Goal: Task Accomplishment & Management: Manage account settings

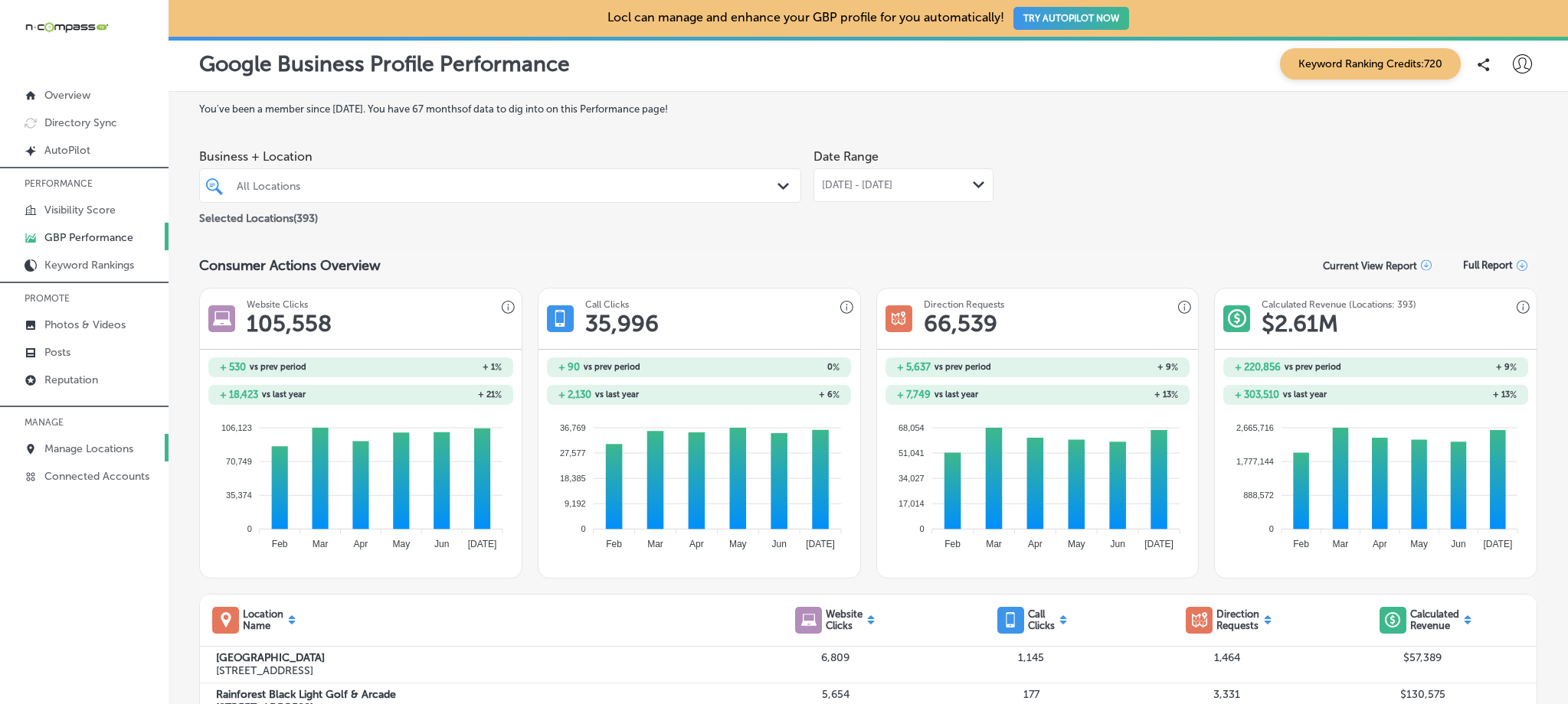
click at [110, 446] on p "Manage Locations" at bounding box center [89, 448] width 89 height 13
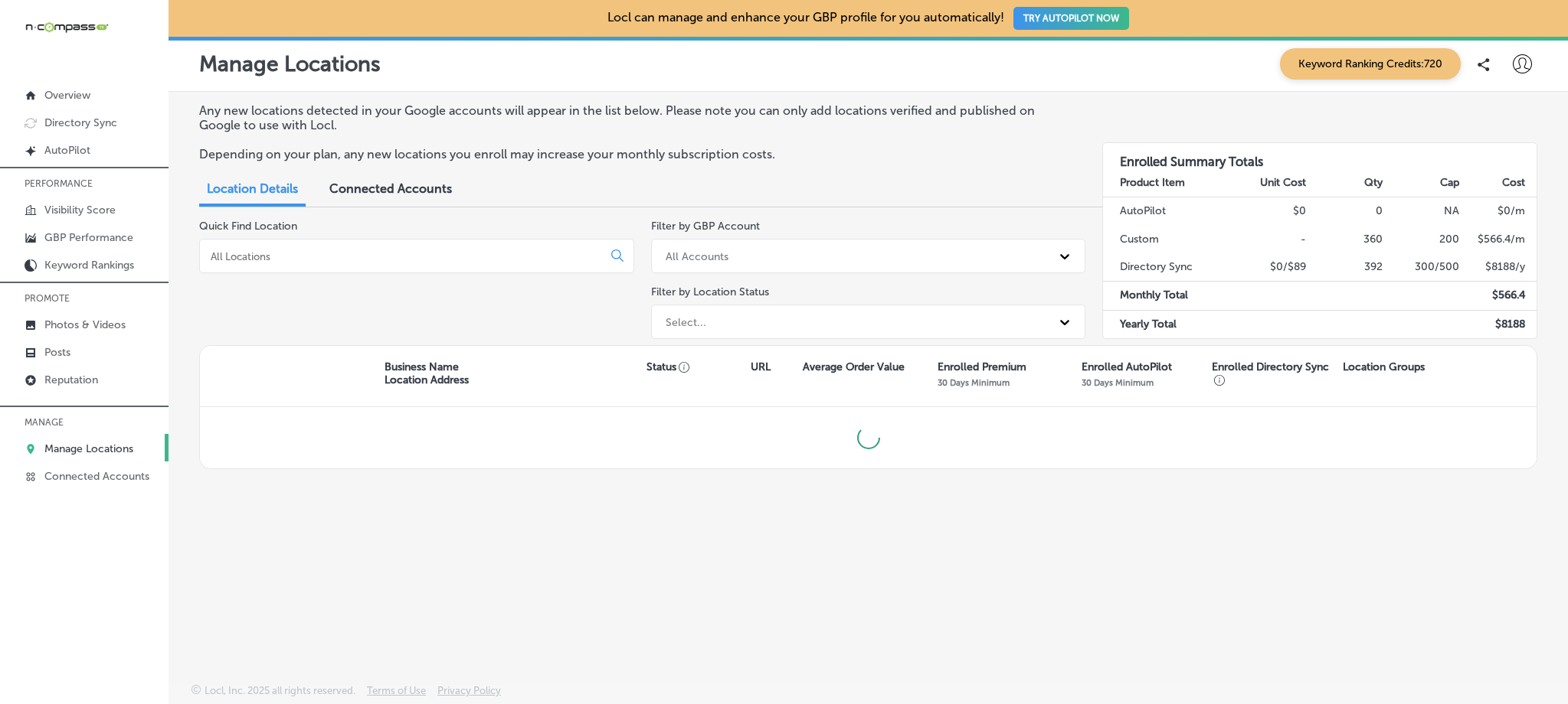
click at [396, 269] on div at bounding box center [417, 256] width 435 height 35
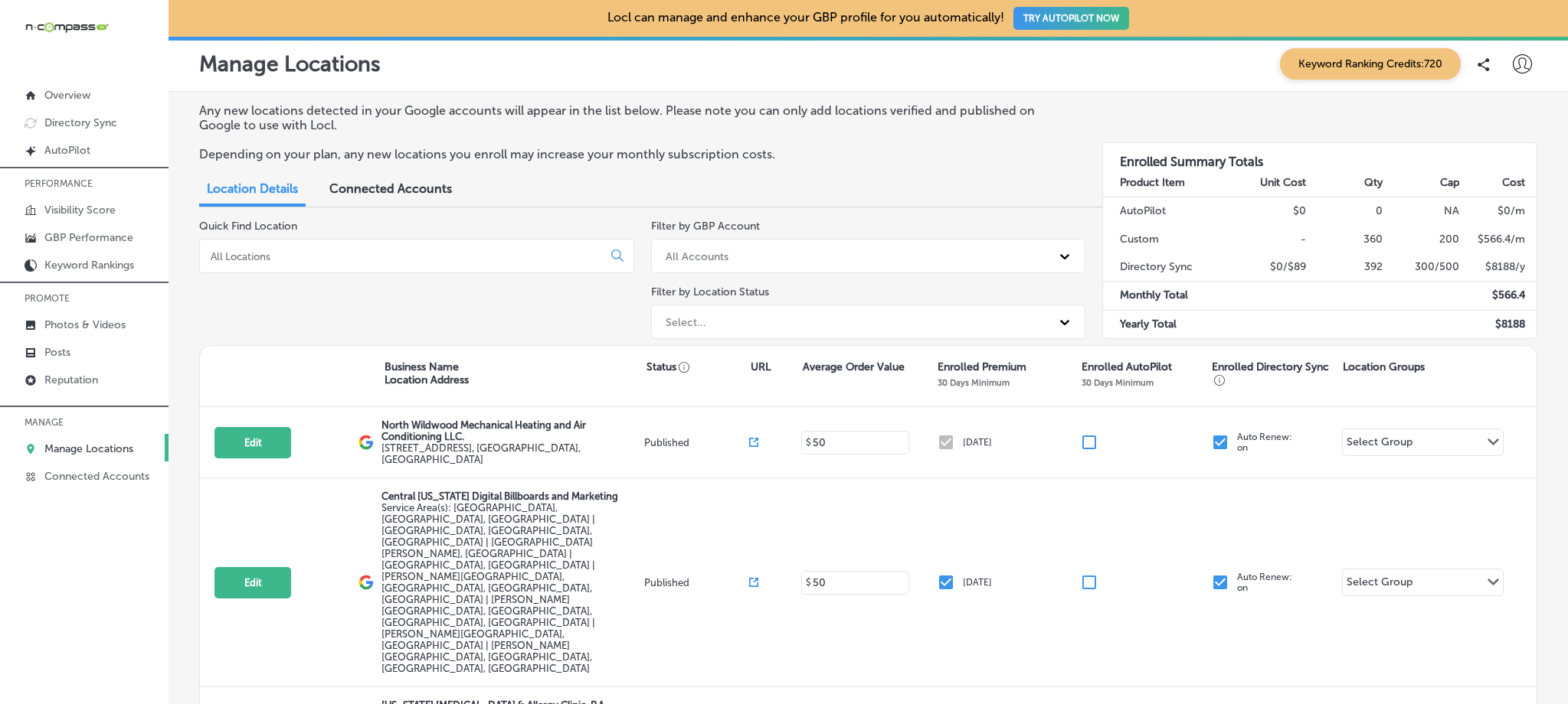
click at [396, 258] on input at bounding box center [404, 256] width 390 height 14
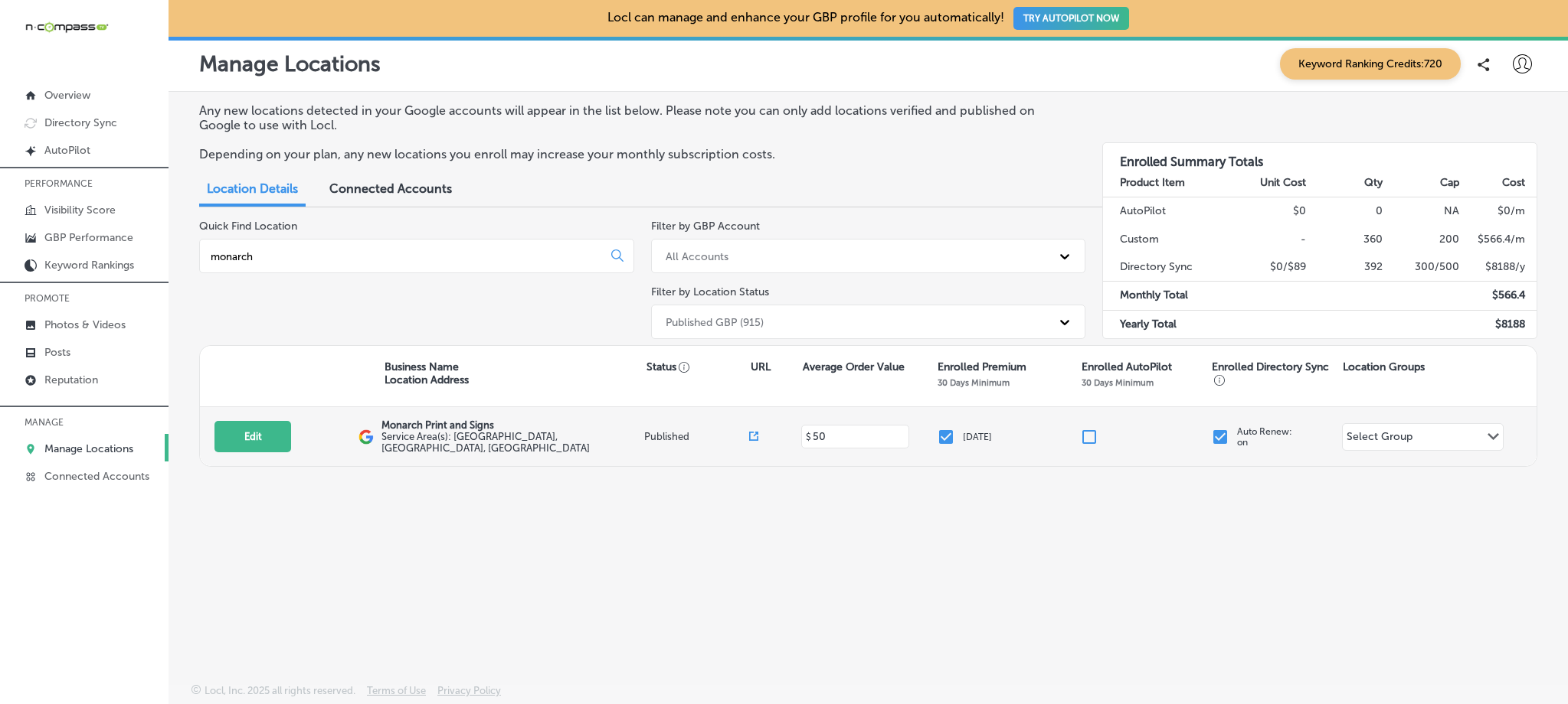
type input "monarch"
click at [474, 436] on span "Service Area(s): [GEOGRAPHIC_DATA], [GEOGRAPHIC_DATA], [GEOGRAPHIC_DATA]" at bounding box center [486, 442] width 209 height 23
click at [288, 439] on button "Edit" at bounding box center [253, 436] width 77 height 31
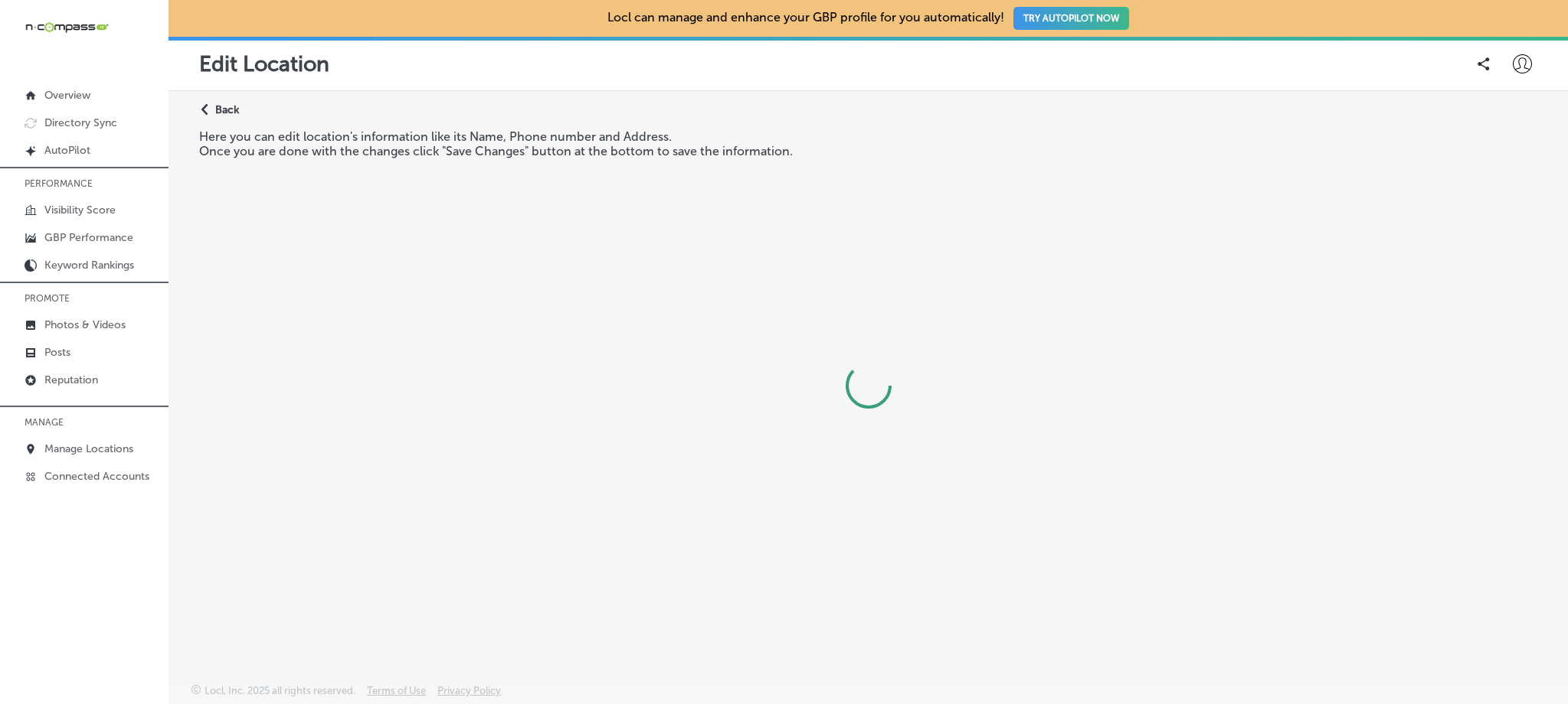
select select "US"
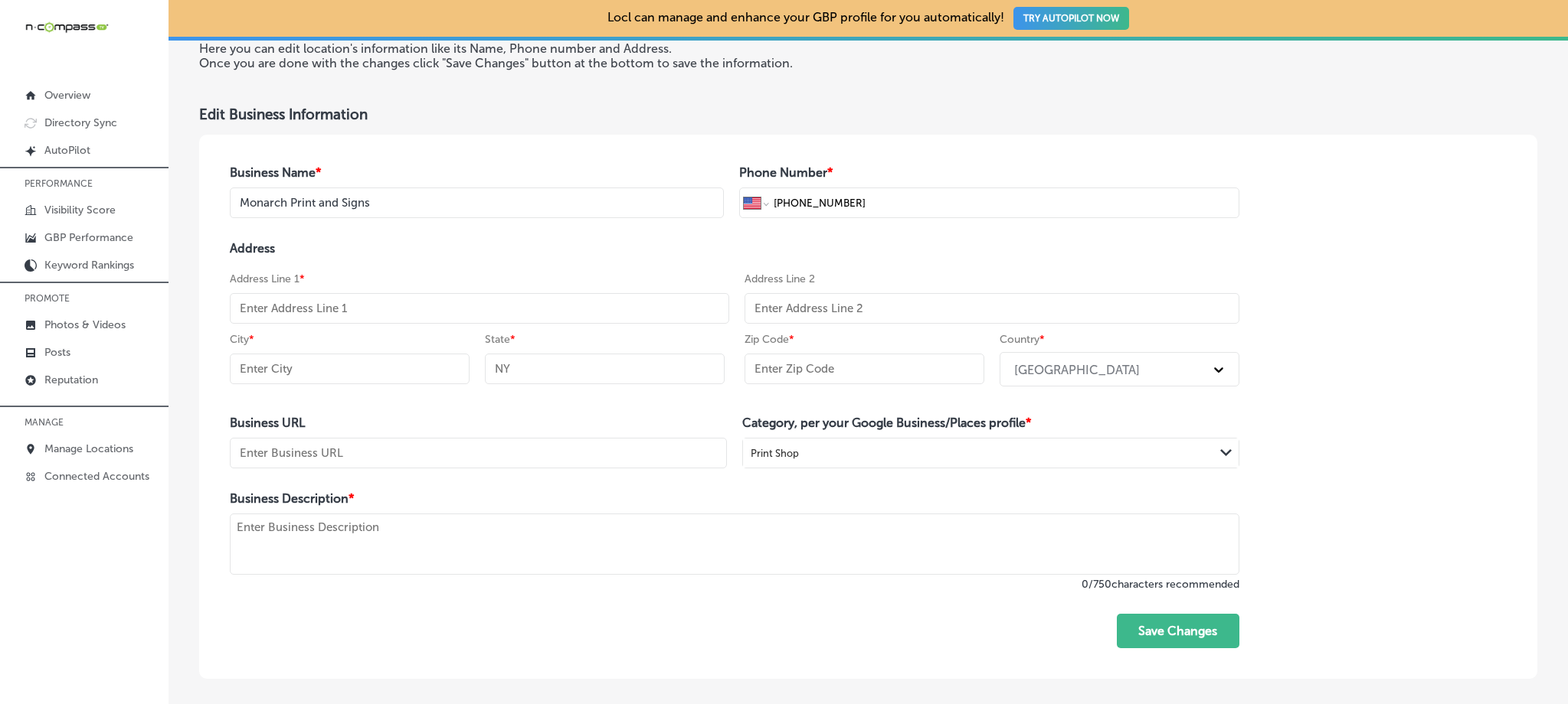
scroll to position [167, 0]
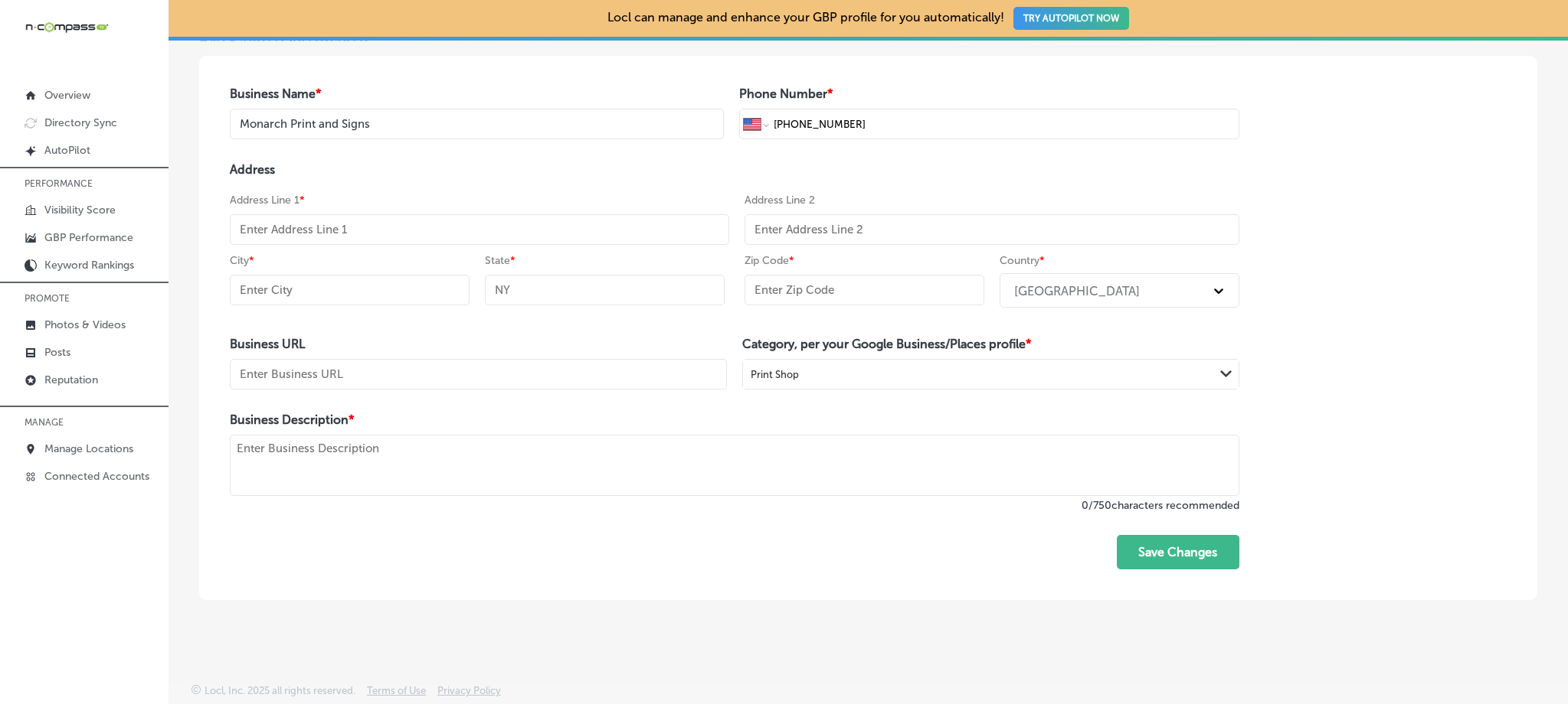
click at [454, 455] on textarea at bounding box center [734, 465] width 1010 height 61
click at [477, 348] on h4 "Business URL" at bounding box center [477, 343] width 497 height 15
click at [420, 463] on textarea "To enrich screen reader interactions, please activate Accessibility in Grammarl…" at bounding box center [734, 465] width 1010 height 61
paste textarea "Advertising and marketing, Producing eye-catching outdoor and indoor signage, b…"
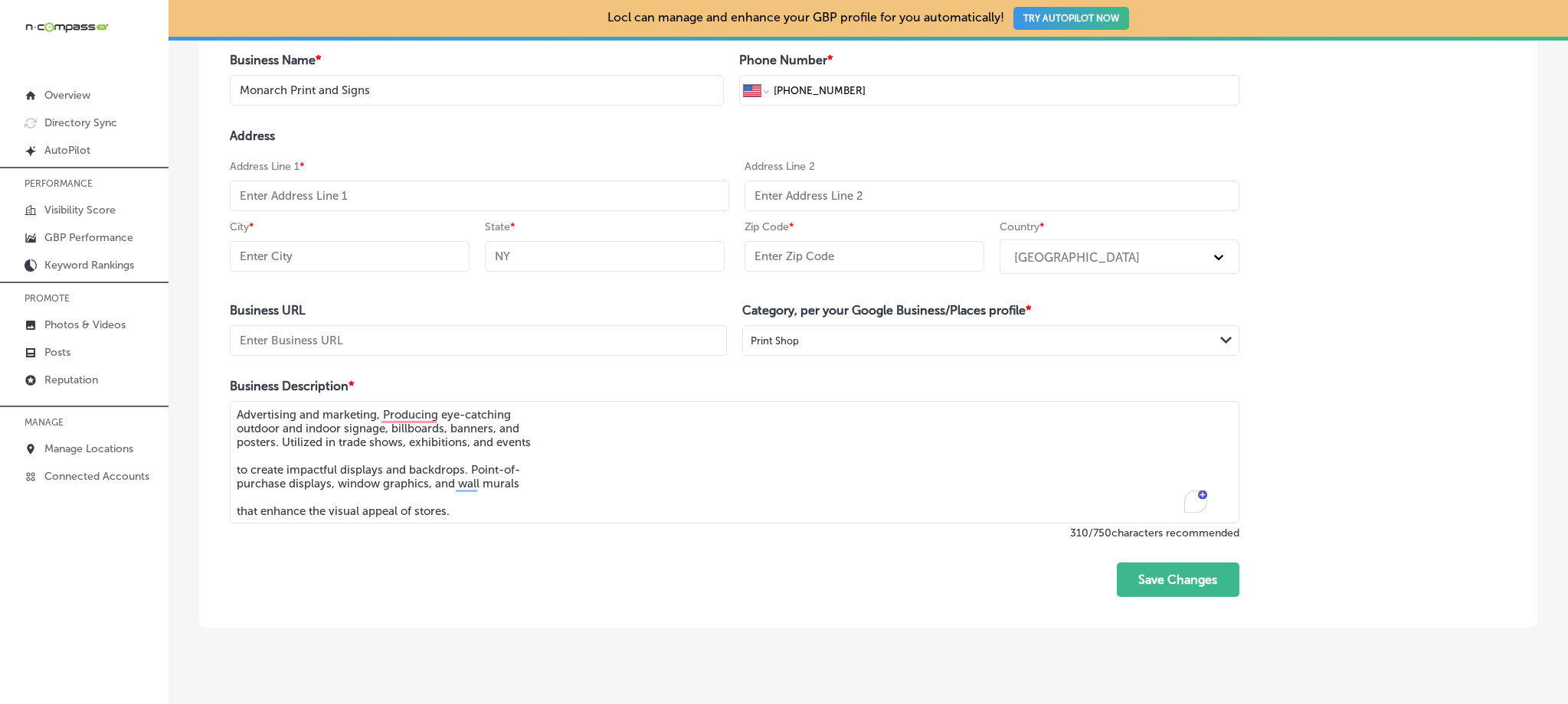
scroll to position [200, 0]
click at [241, 470] on textarea "Advertising and marketing, Producing eye-catching outdoor and indoor signage, b…" at bounding box center [734, 462] width 1010 height 123
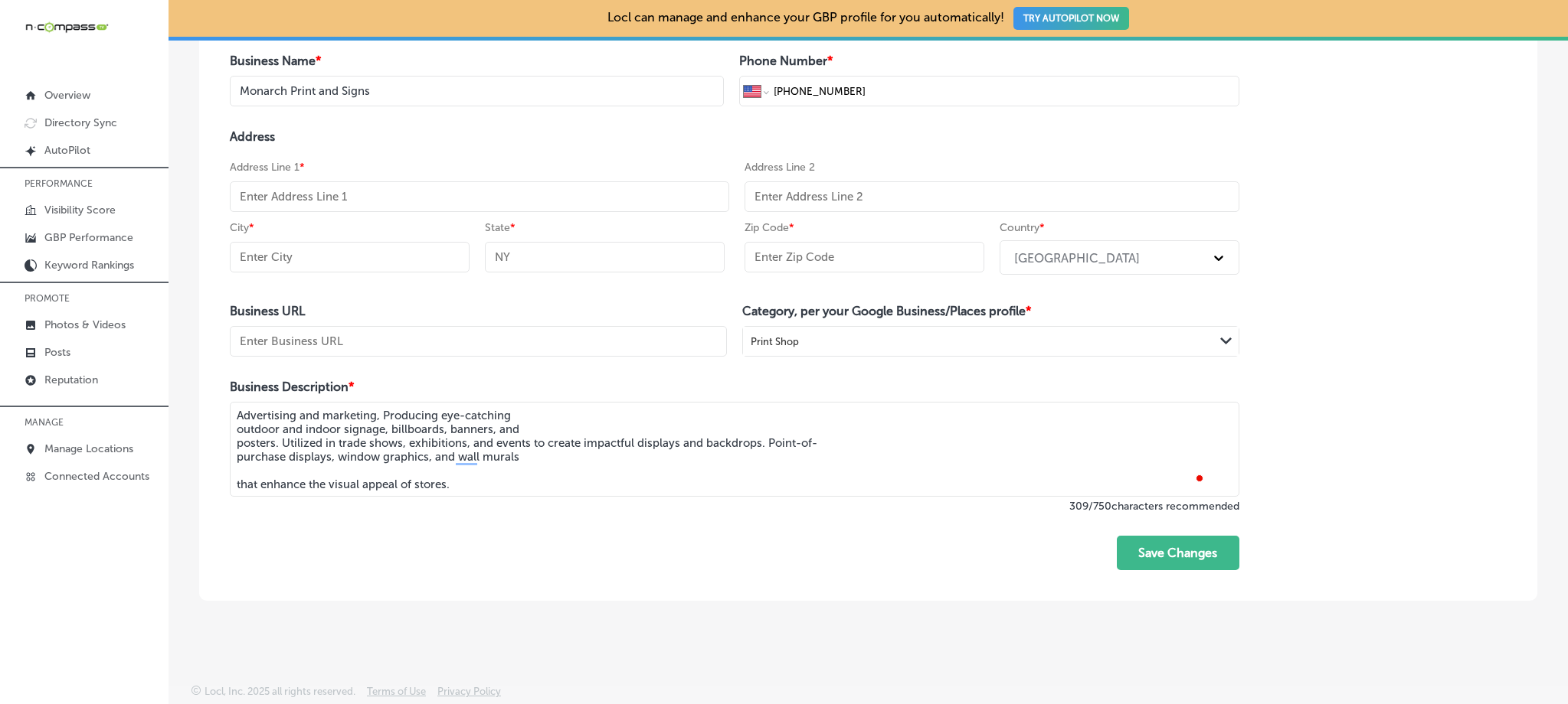
click at [237, 429] on textarea "Advertising and marketing, Producing eye-catching outdoor and indoor signage, b…" at bounding box center [734, 448] width 1010 height 95
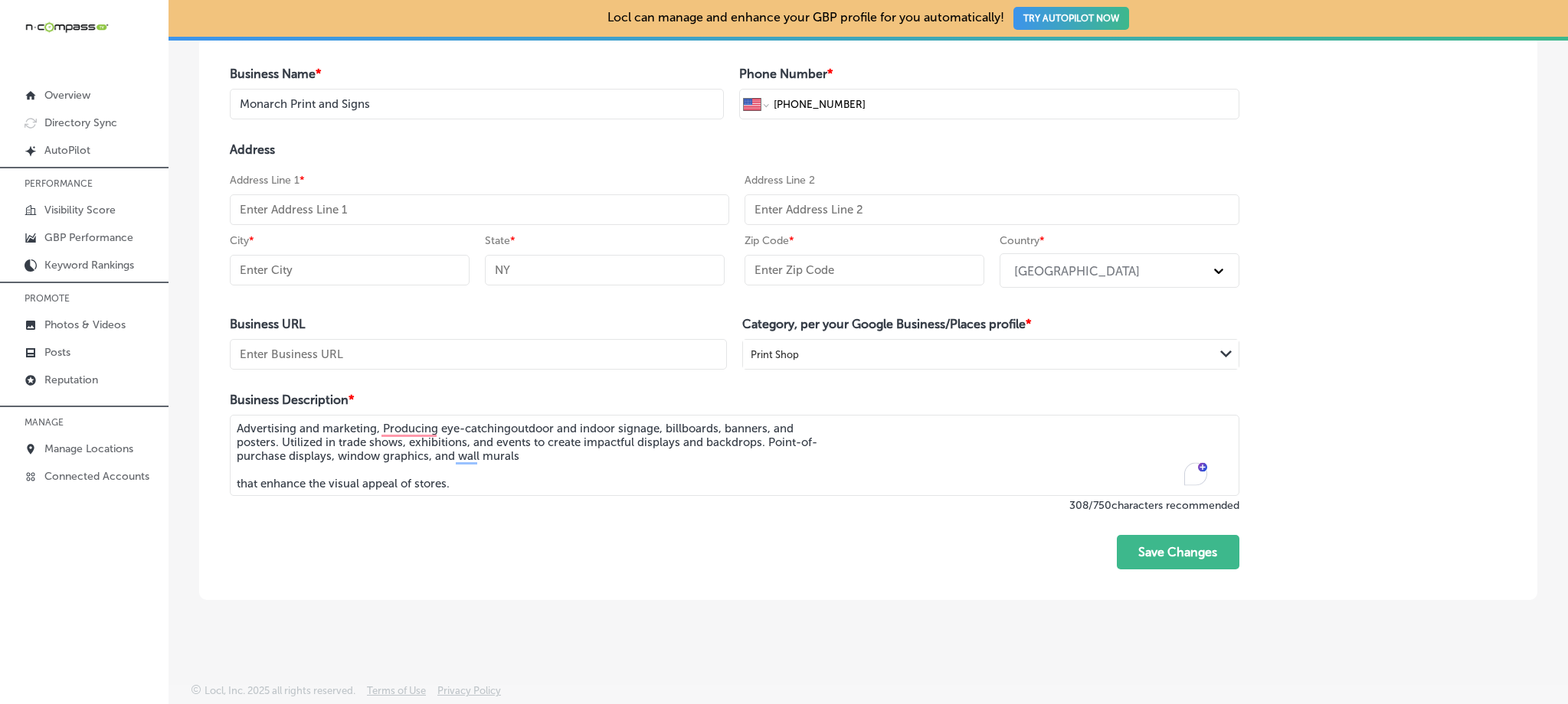
scroll to position [187, 0]
click at [240, 441] on textarea "Advertising and marketing, Producing eye-catching outdoor and indoor signage, b…" at bounding box center [734, 455] width 1010 height 81
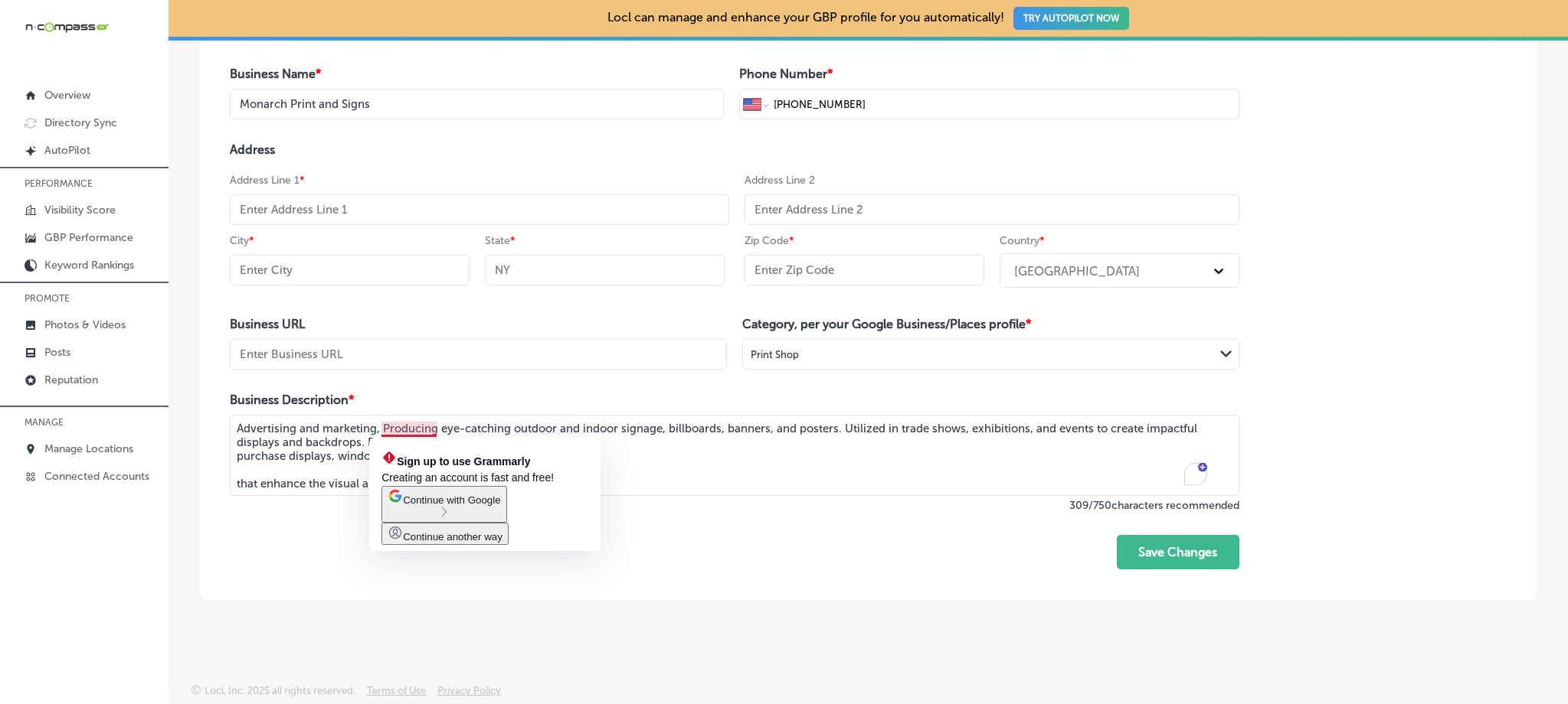
click at [387, 430] on textarea "Advertising and marketing, Producing eye-catching outdoor and indoor signage, b…" at bounding box center [734, 455] width 1010 height 81
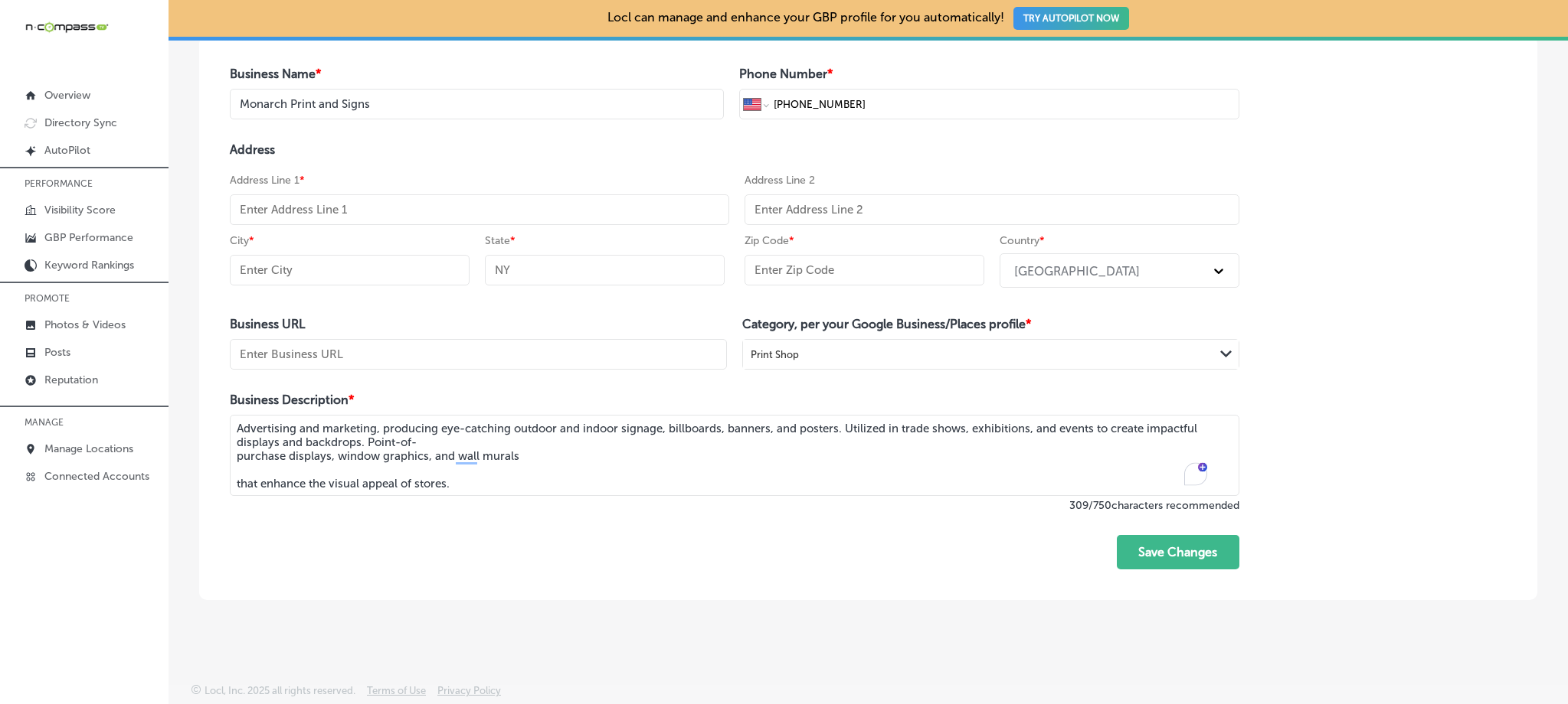
click at [241, 455] on textarea "Advertising and marketing, producing eye-catching outdoor and indoor signage, b…" at bounding box center [734, 455] width 1010 height 81
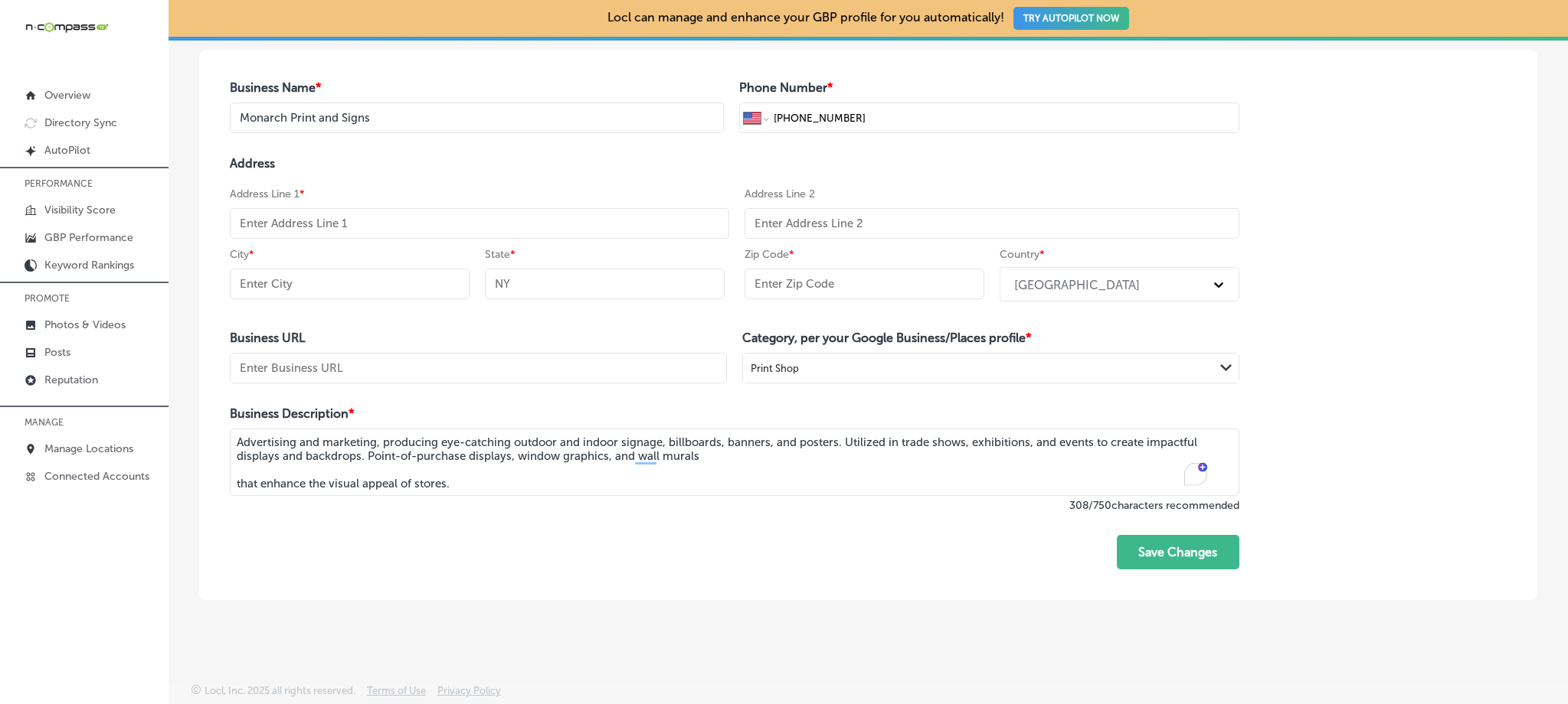
scroll to position [173, 0]
drag, startPoint x: 238, startPoint y: 477, endPoint x: 250, endPoint y: 499, distance: 25.1
click at [238, 477] on textarea "Advertising and marketing, producing eye-catching outdoor and indoor signage, b…" at bounding box center [734, 462] width 1010 height 67
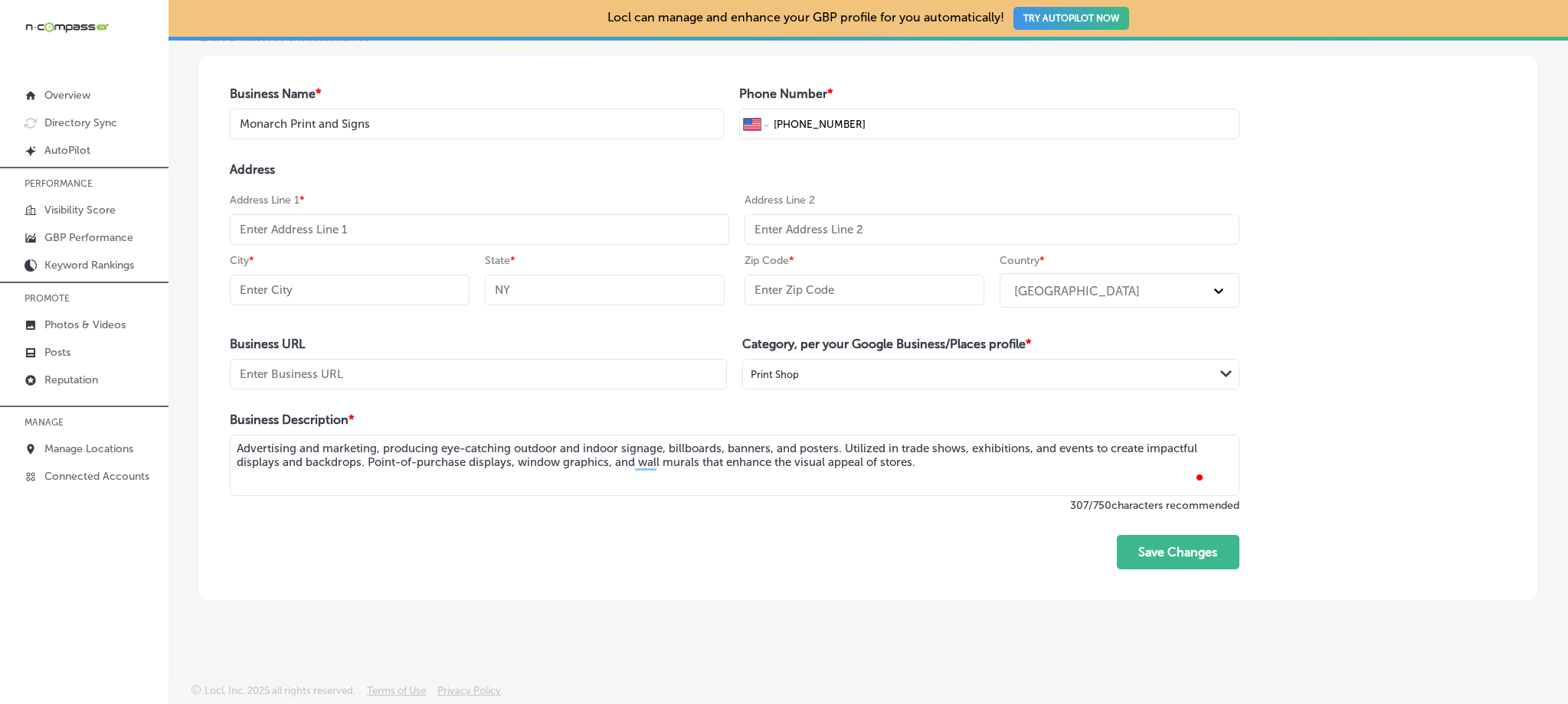
click at [622, 484] on textarea "Advertising and marketing, producing eye-catching outdoor and indoor signage, b…" at bounding box center [734, 465] width 1010 height 61
click at [993, 481] on textarea "Advertising and marketing, producing eye-catching outdoor and indoor signage, b…" at bounding box center [734, 465] width 1010 height 61
type textarea "Advertising and marketing, producing eye-catching outdoor and indoor signage, b…"
click at [943, 380] on div "Print Shop" at bounding box center [978, 375] width 471 height 21
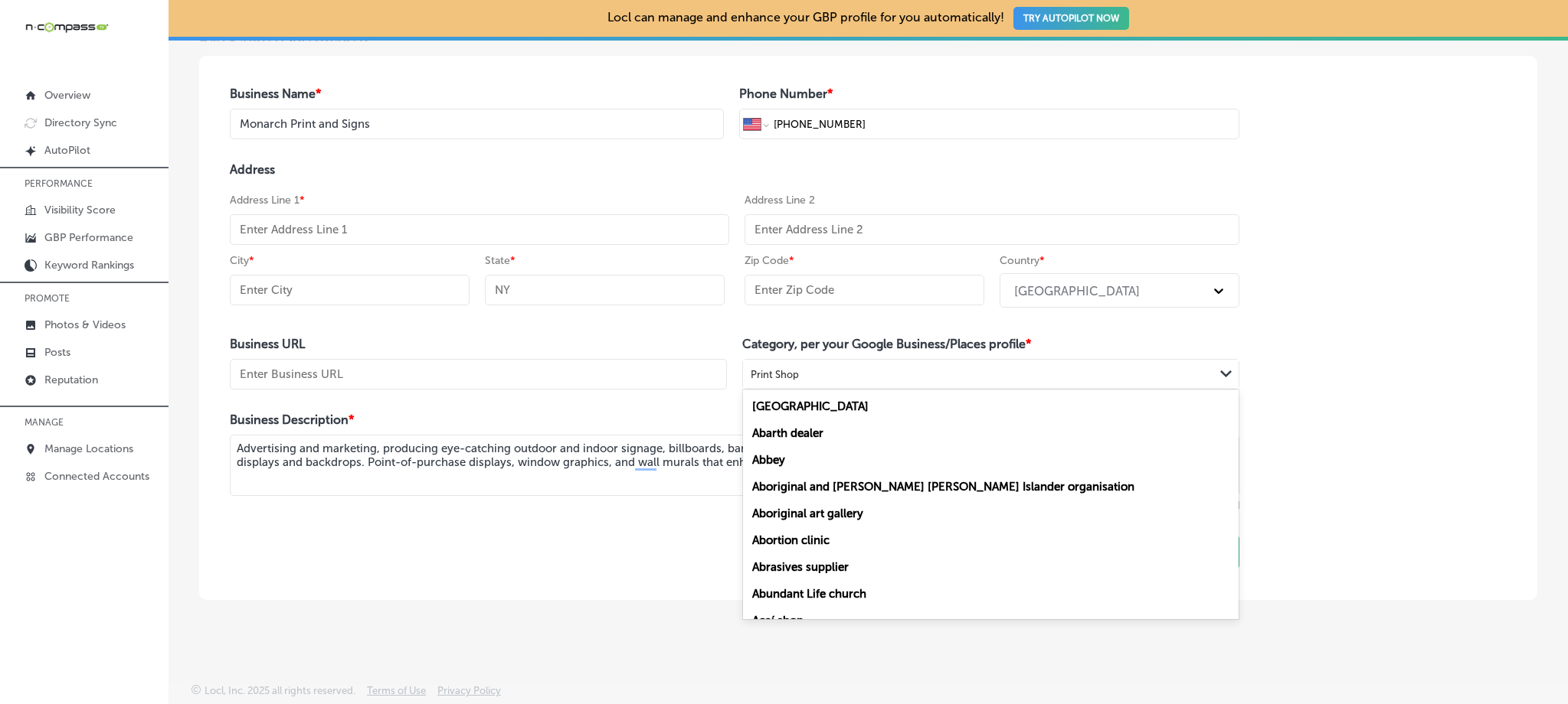
click at [813, 373] on div "Print Shop" at bounding box center [978, 375] width 471 height 21
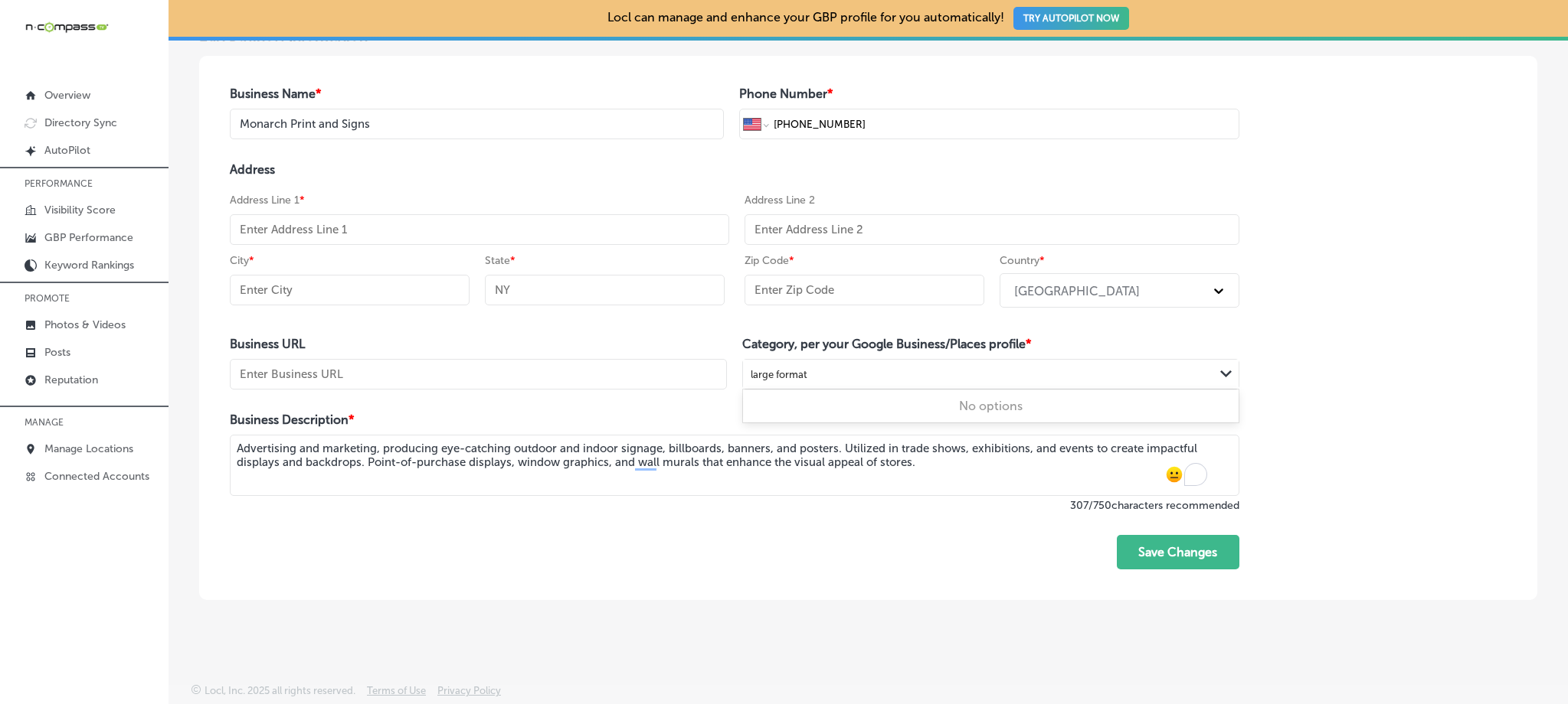
type input "large format"
click at [1382, 340] on div "Business Name * Monarch Print and Signs Phone Number * International [GEOGRAPHI…" at bounding box center [868, 328] width 1338 height 544
click at [325, 222] on input "text" at bounding box center [479, 229] width 499 height 30
paste input "[STREET_ADDRESS]"
type input "[STREET_ADDRESS]"
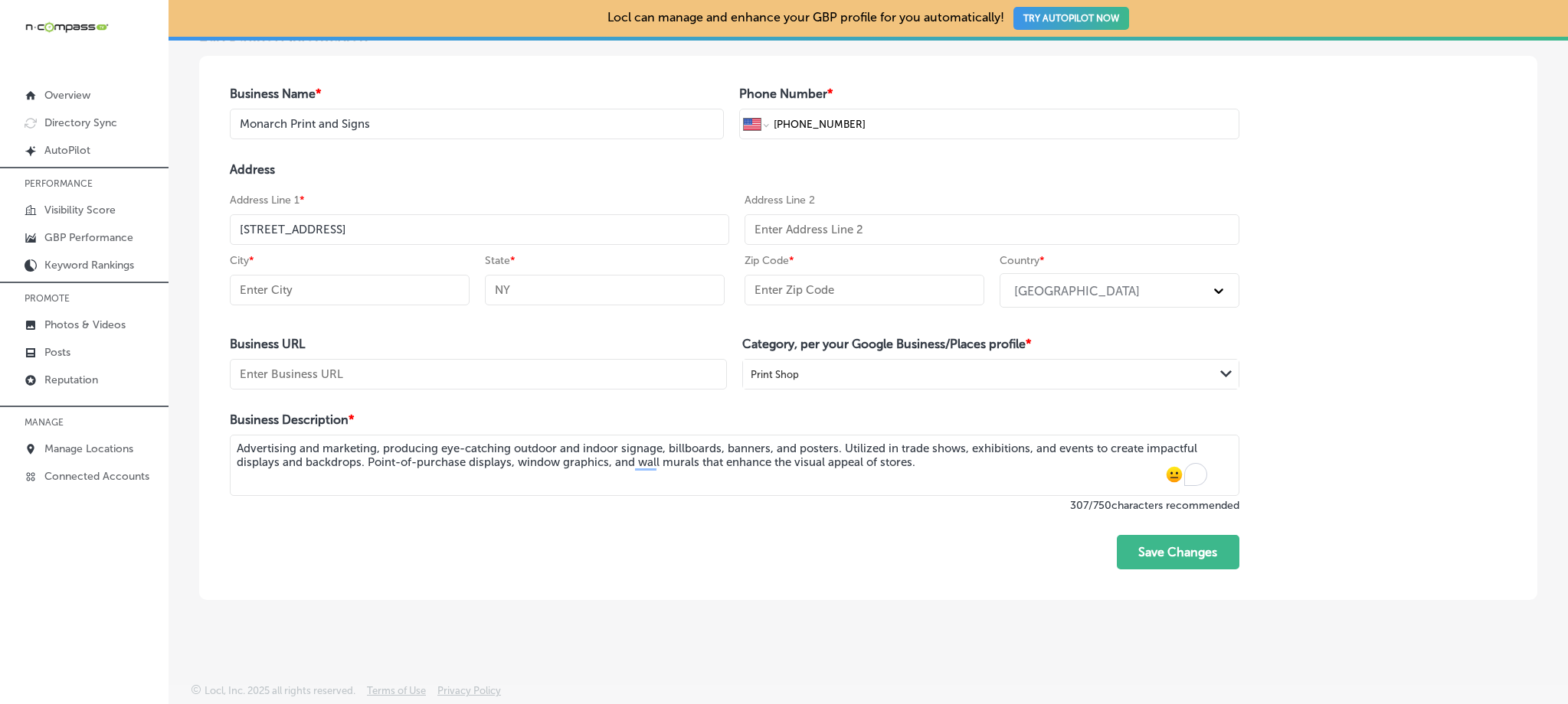
click at [383, 286] on input "text" at bounding box center [350, 289] width 240 height 30
paste input "[GEOGRAPHIC_DATA]"
type input "[GEOGRAPHIC_DATA]"
click at [530, 286] on input "text" at bounding box center [604, 289] width 240 height 30
type input "NV"
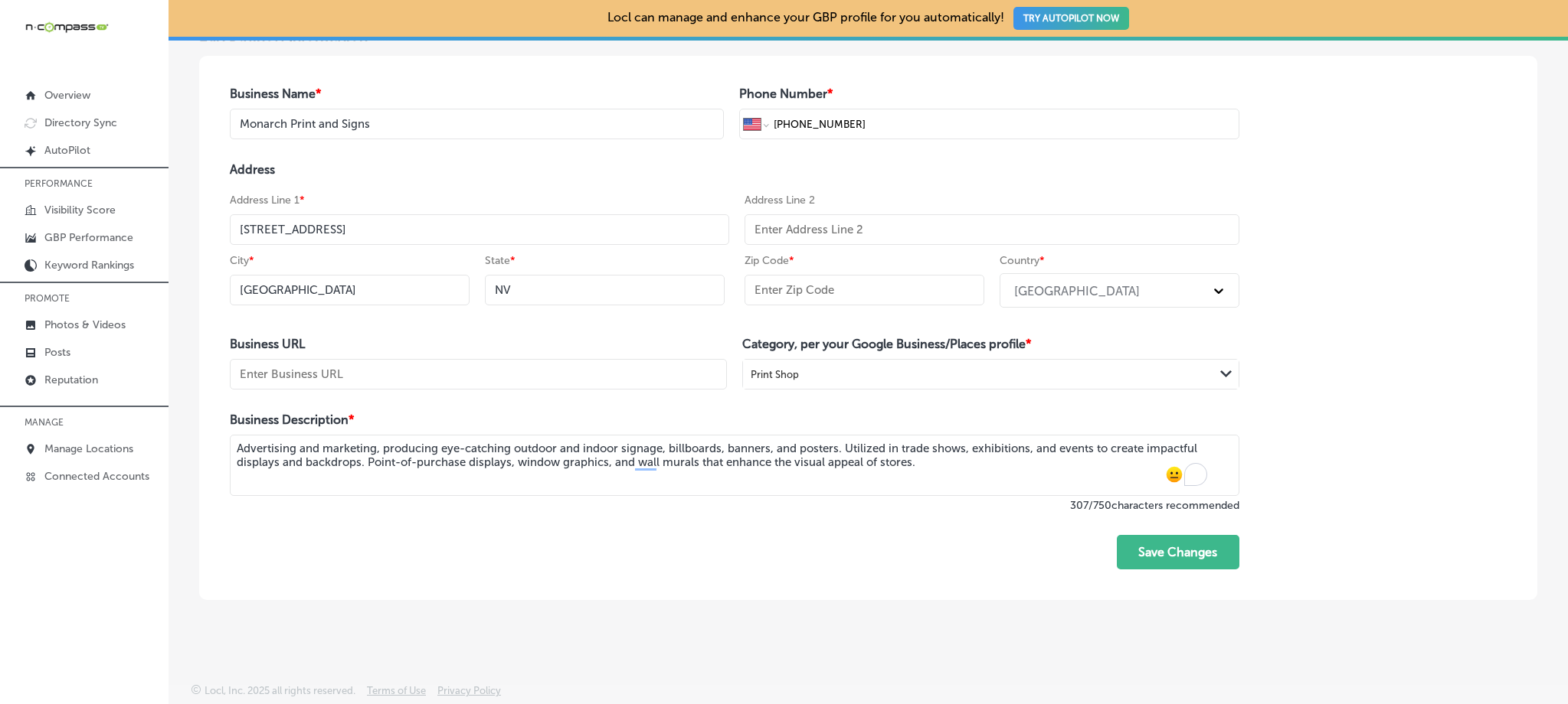
click at [806, 281] on input "text" at bounding box center [864, 289] width 240 height 30
paste input "89101"
type input "89101"
click at [1131, 294] on div "[GEOGRAPHIC_DATA]" at bounding box center [1105, 290] width 198 height 27
click at [1320, 282] on div "Business Name * Monarch Print and Signs Phone Number * International [GEOGRAPHI…" at bounding box center [868, 328] width 1338 height 544
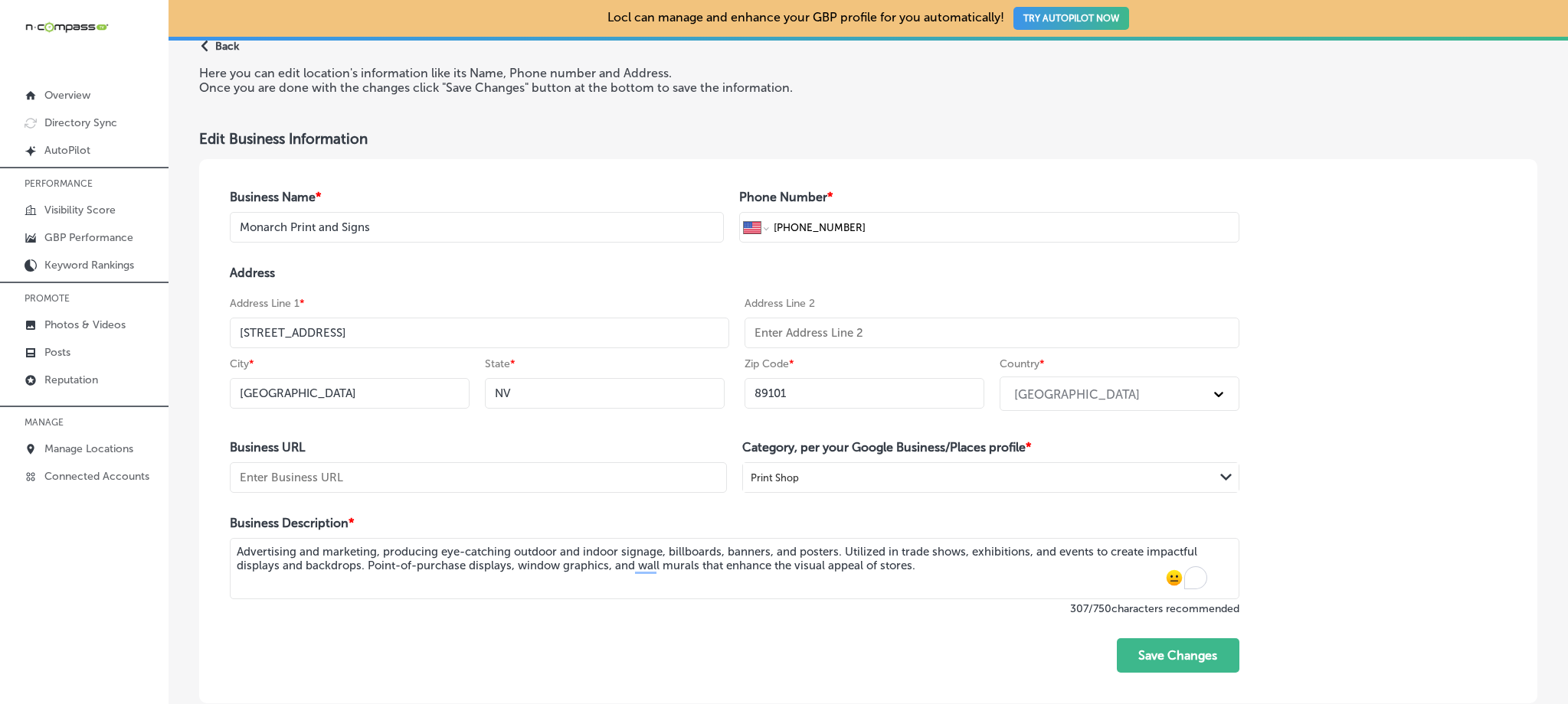
scroll to position [64, 0]
click at [1167, 666] on button "Save Changes" at bounding box center [1178, 655] width 123 height 35
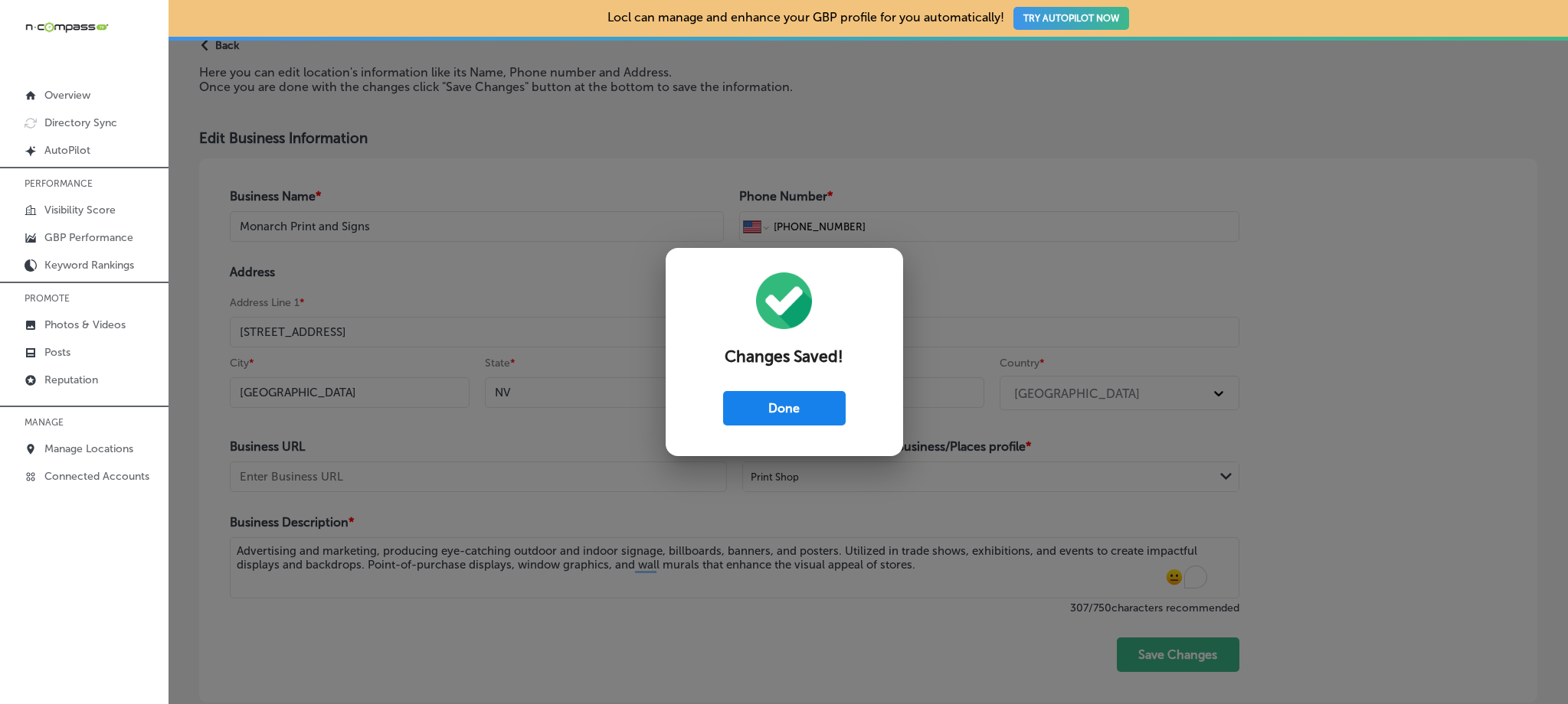
click at [775, 398] on button "Done" at bounding box center [784, 408] width 123 height 35
